Goal: Task Accomplishment & Management: Complete application form

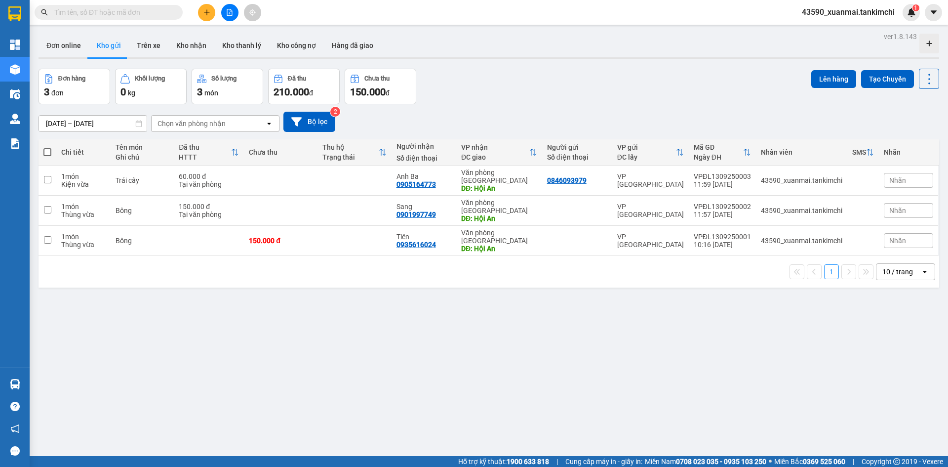
drag, startPoint x: 210, startPoint y: 17, endPoint x: 215, endPoint y: 32, distance: 15.6
click at [210, 16] on button at bounding box center [206, 12] width 17 height 17
click at [252, 34] on div "Tạo đơn hàng" at bounding box center [245, 37] width 43 height 11
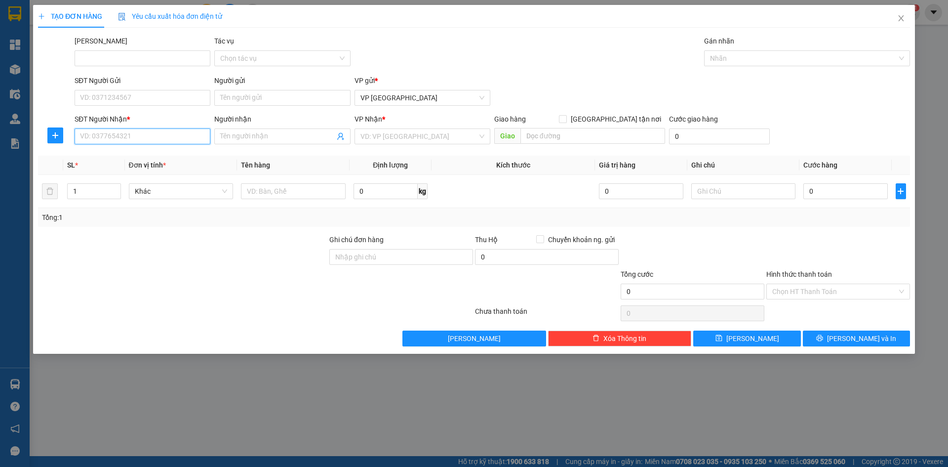
click at [134, 135] on input "SĐT Người Nhận *" at bounding box center [143, 136] width 136 height 16
type input "H"
click at [149, 162] on div "0935073022 - Chú Hoành" at bounding box center [143, 156] width 136 height 16
type input "0935073022"
type input "Chú Hoành"
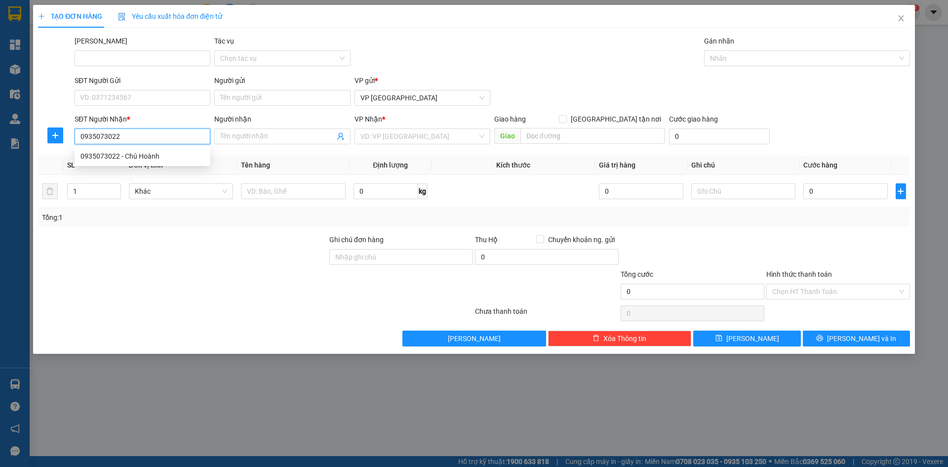
type input "Hội An"
click at [163, 196] on span "Hàng thông thường" at bounding box center [181, 191] width 93 height 15
type input "0935073022"
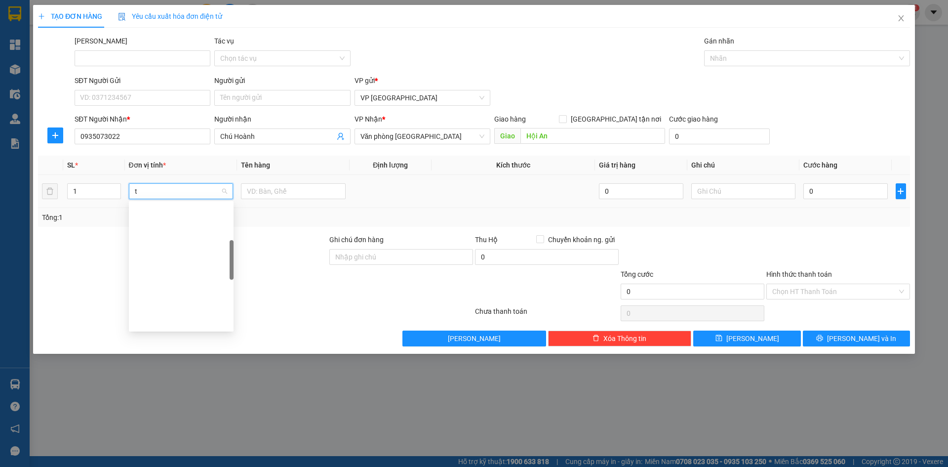
scroll to position [154, 0]
type input "th"
click at [266, 190] on input "text" at bounding box center [293, 191] width 105 height 16
click at [274, 192] on input "Bông 150000" at bounding box center [293, 191] width 105 height 16
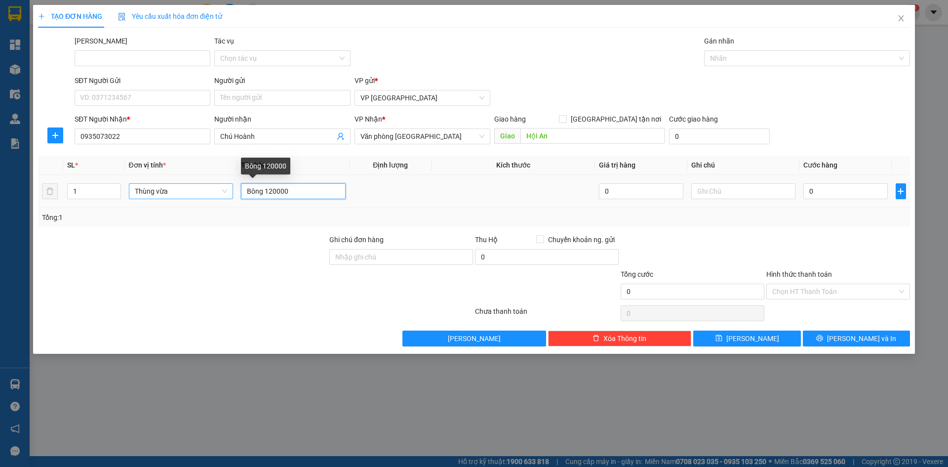
click at [293, 188] on input "Bông 120000" at bounding box center [293, 191] width 105 height 16
click at [274, 195] on input "Bông 120000" at bounding box center [293, 191] width 105 height 16
drag, startPoint x: 265, startPoint y: 192, endPoint x: 298, endPoint y: 192, distance: 33.6
click at [298, 192] on input "Bông 130000" at bounding box center [293, 191] width 105 height 16
type input "Bông"
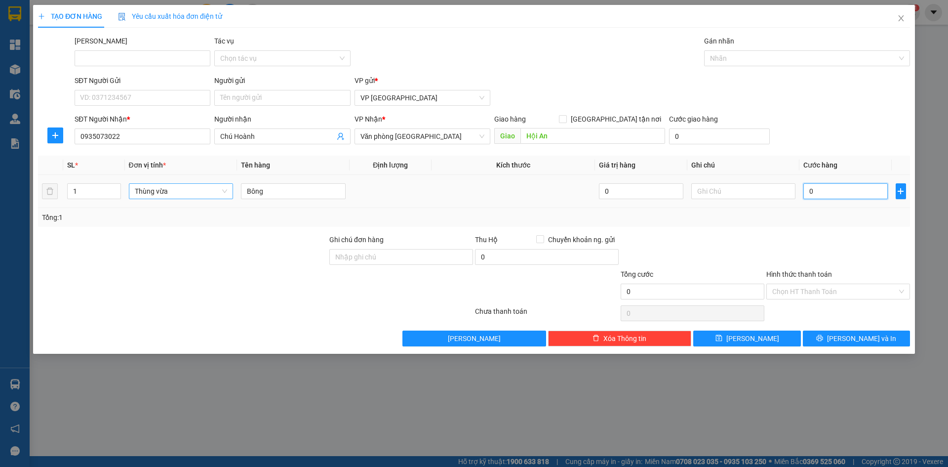
click at [828, 195] on input "0" at bounding box center [846, 191] width 84 height 16
paste input "130.00"
type input "130.000"
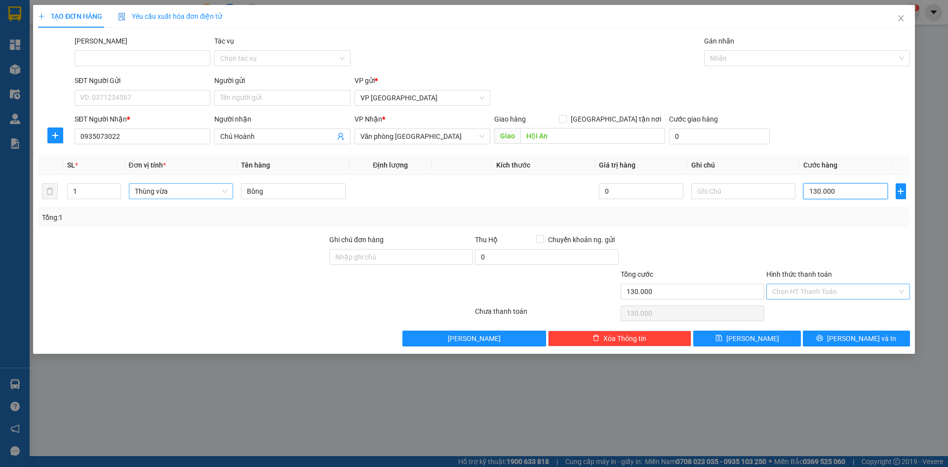
type input "130.000"
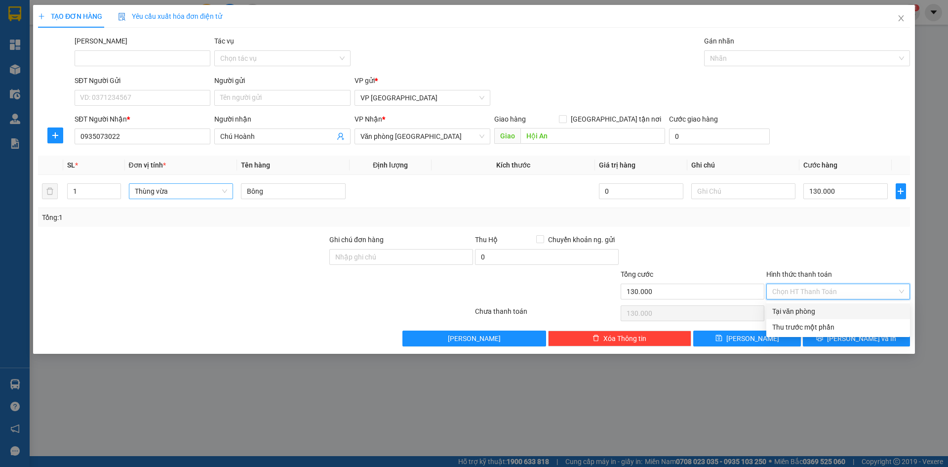
click at [814, 293] on input "Hình thức thanh toán" at bounding box center [834, 291] width 125 height 15
click at [795, 309] on div "Tại văn phòng" at bounding box center [838, 311] width 132 height 11
type input "0"
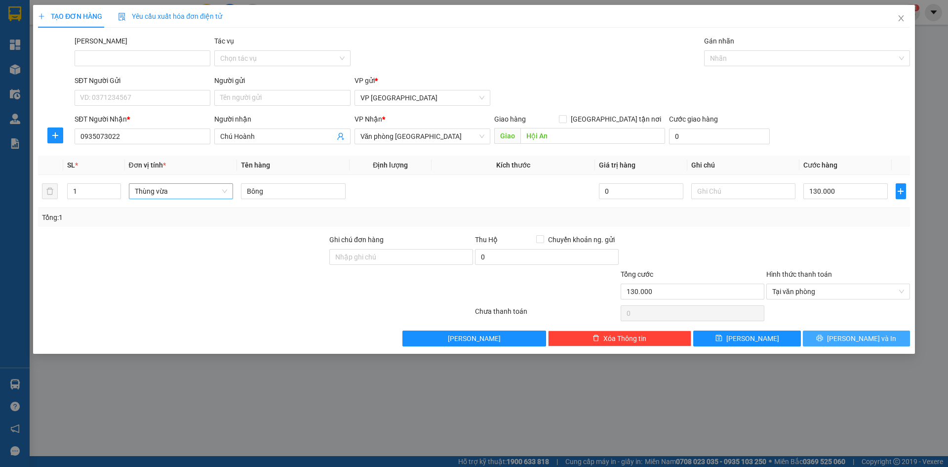
click at [855, 337] on span "[PERSON_NAME] và In" at bounding box center [861, 338] width 69 height 11
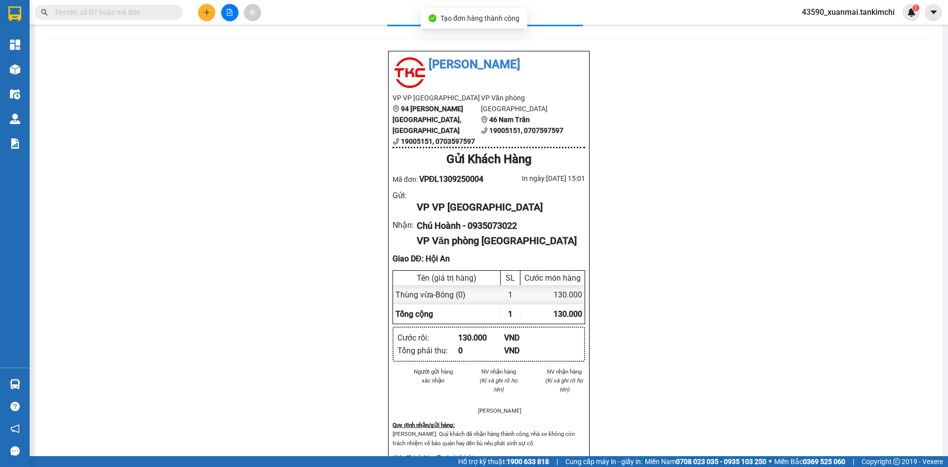
scroll to position [49, 0]
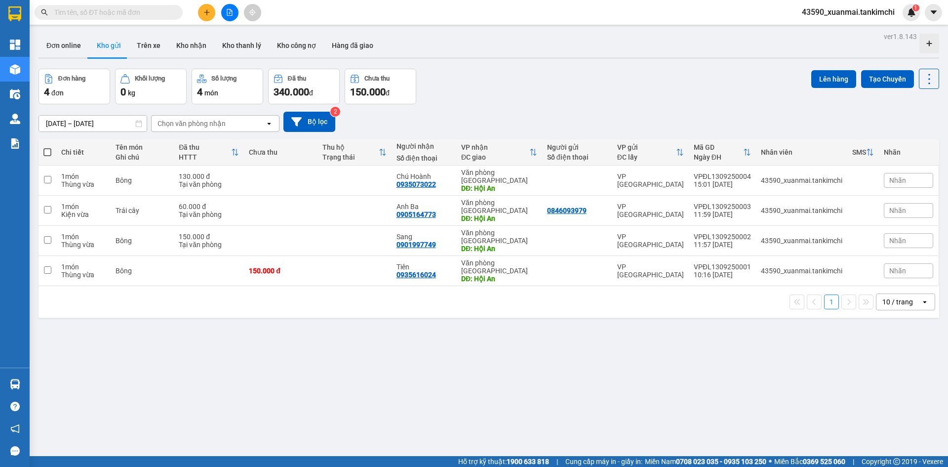
click at [213, 13] on button at bounding box center [206, 12] width 17 height 17
click at [234, 36] on div "Tạo đơn hàng" at bounding box center [245, 37] width 43 height 11
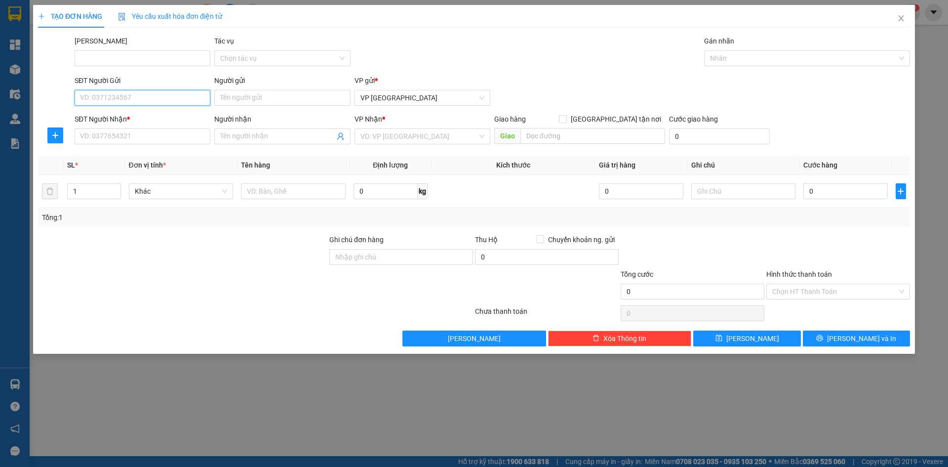
click at [142, 97] on input "SĐT Người Gửi" at bounding box center [143, 98] width 136 height 16
click at [158, 117] on div "0934090383 - Phương" at bounding box center [143, 117] width 124 height 11
type input "0934090383"
type input "Phương"
type input "0902495000"
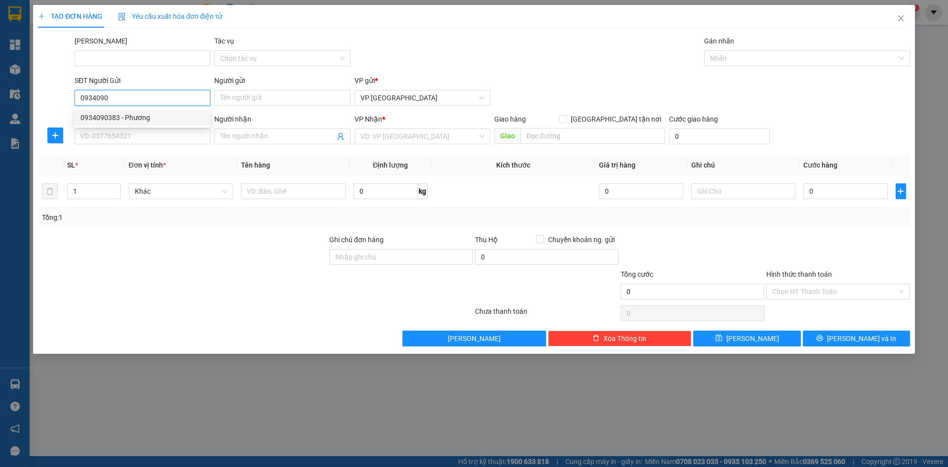
type input "Trang"
type input "Hội An"
type input "0934090383"
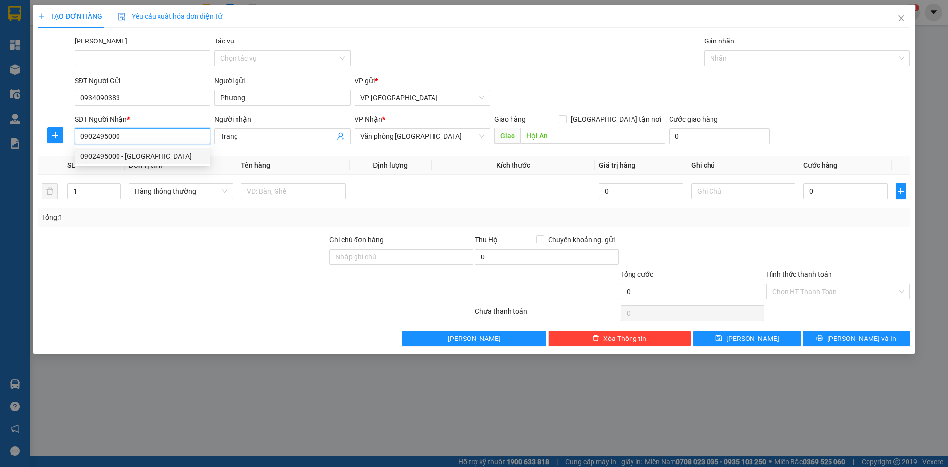
drag, startPoint x: 124, startPoint y: 137, endPoint x: 69, endPoint y: 130, distance: 55.7
click at [69, 130] on div "SĐT Người Nhận * 0902495000 Người nhận Trang VP Nhận * Văn phòng [GEOGRAPHIC_DA…" at bounding box center [474, 131] width 874 height 35
type input "0932464620"
click at [137, 161] on div "0932464620 - [PERSON_NAME]" at bounding box center [143, 156] width 124 height 11
type input "[PERSON_NAME]"
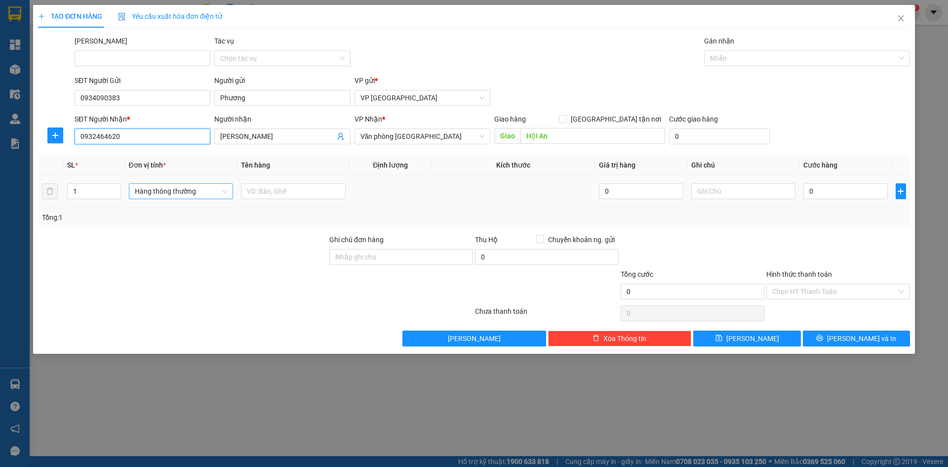
click at [174, 194] on span "Hàng thông thường" at bounding box center [181, 191] width 93 height 15
type input "0932464620"
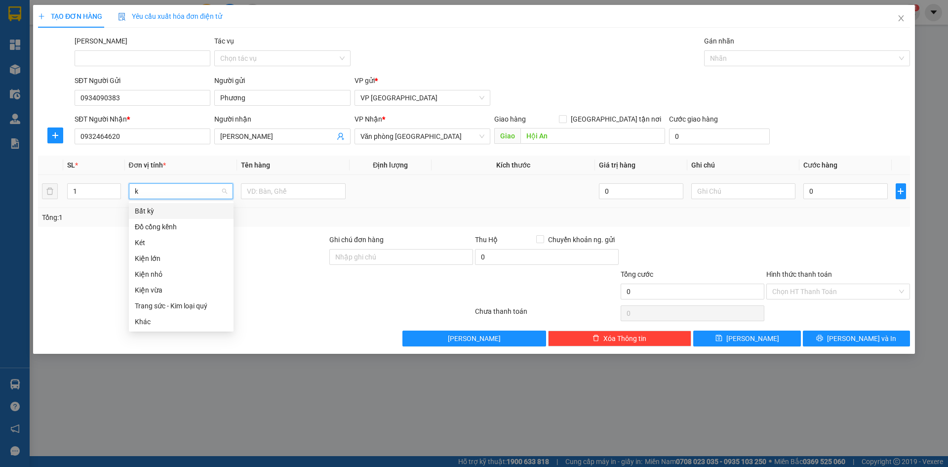
type input "ki"
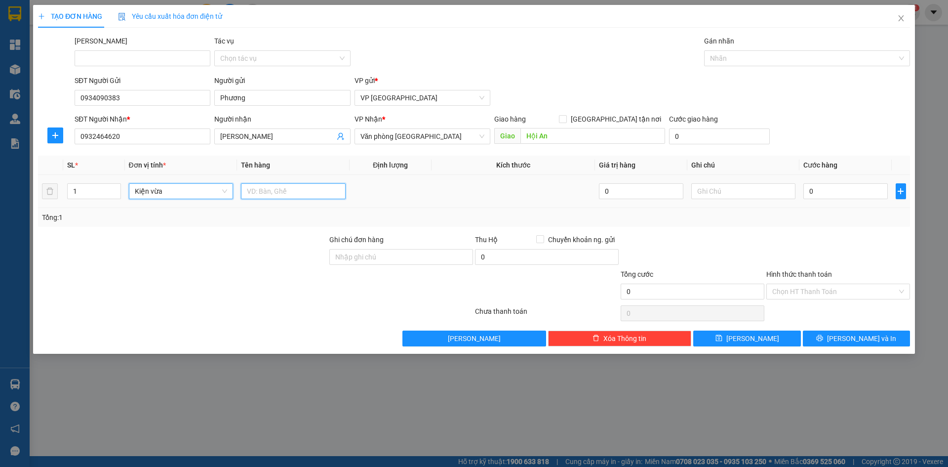
click at [264, 191] on input "text" at bounding box center [293, 191] width 105 height 16
drag, startPoint x: 271, startPoint y: 195, endPoint x: 288, endPoint y: 195, distance: 17.3
click at [288, 195] on input "Đồ sấy 60000" at bounding box center [293, 191] width 105 height 16
type input "Đồ sấy"
click at [825, 195] on input "0" at bounding box center [846, 191] width 84 height 16
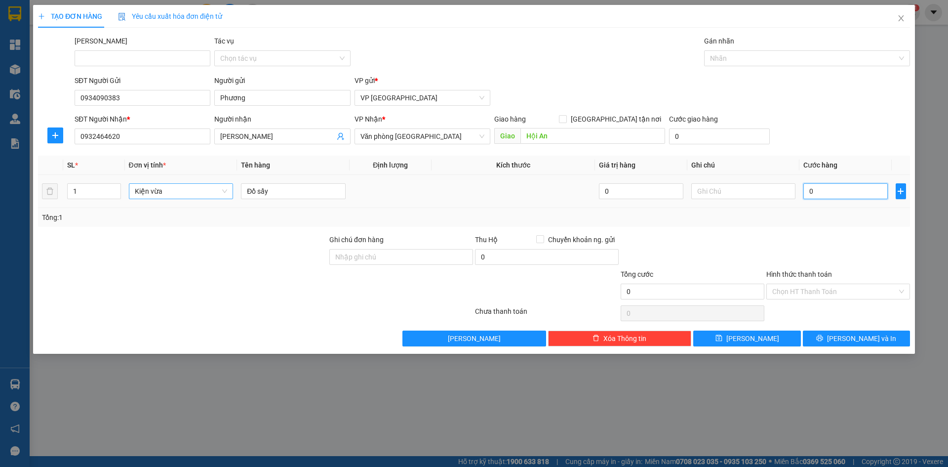
paste input "60.00"
type input "60.000"
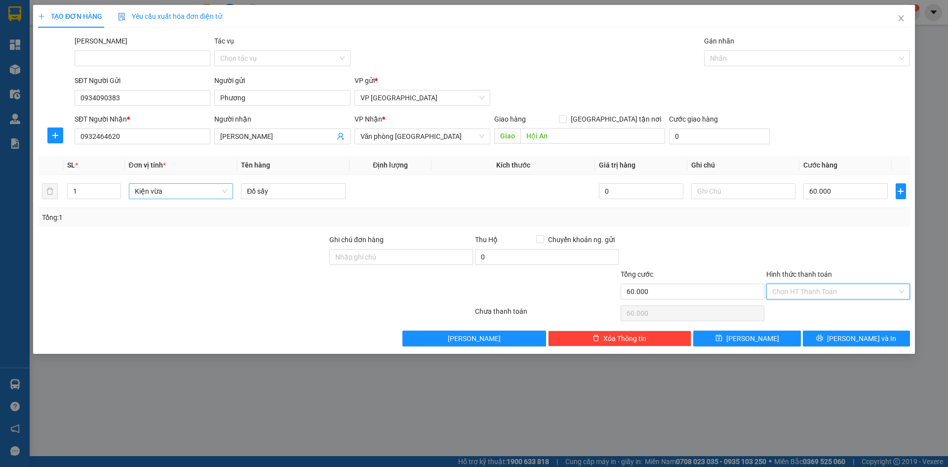
click at [818, 287] on input "Hình thức thanh toán" at bounding box center [834, 291] width 125 height 15
click at [801, 311] on div "Tại văn phòng" at bounding box center [838, 311] width 132 height 11
type input "0"
click at [832, 338] on button "[PERSON_NAME] và In" at bounding box center [856, 338] width 107 height 16
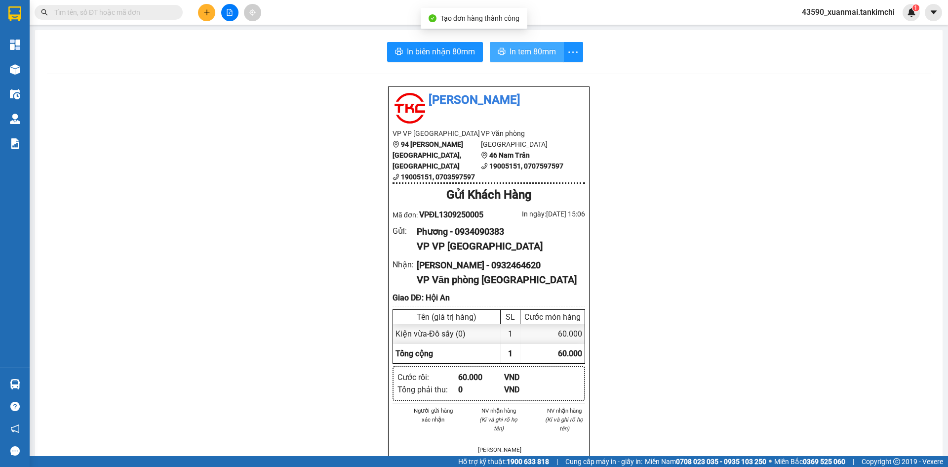
click at [521, 55] on span "In tem 80mm" at bounding box center [533, 51] width 46 height 12
